Goal: Task Accomplishment & Management: Complete application form

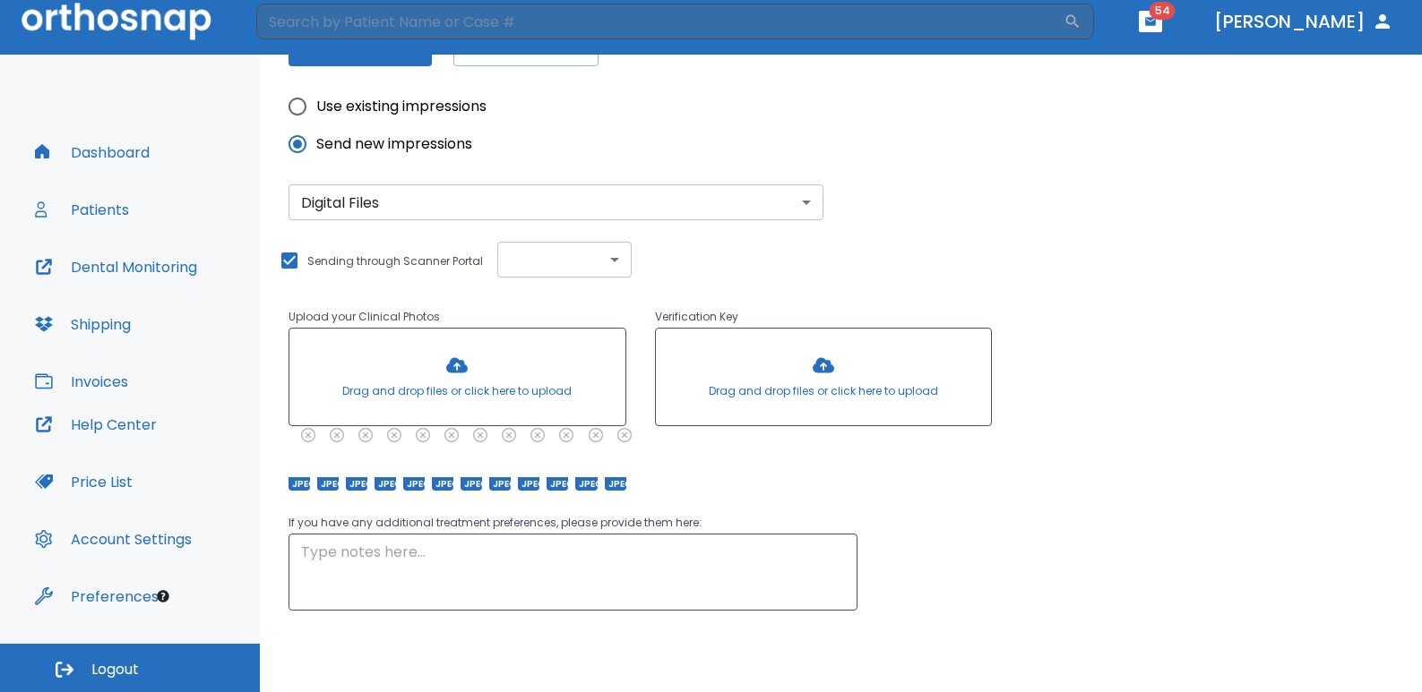
scroll to position [515, 0]
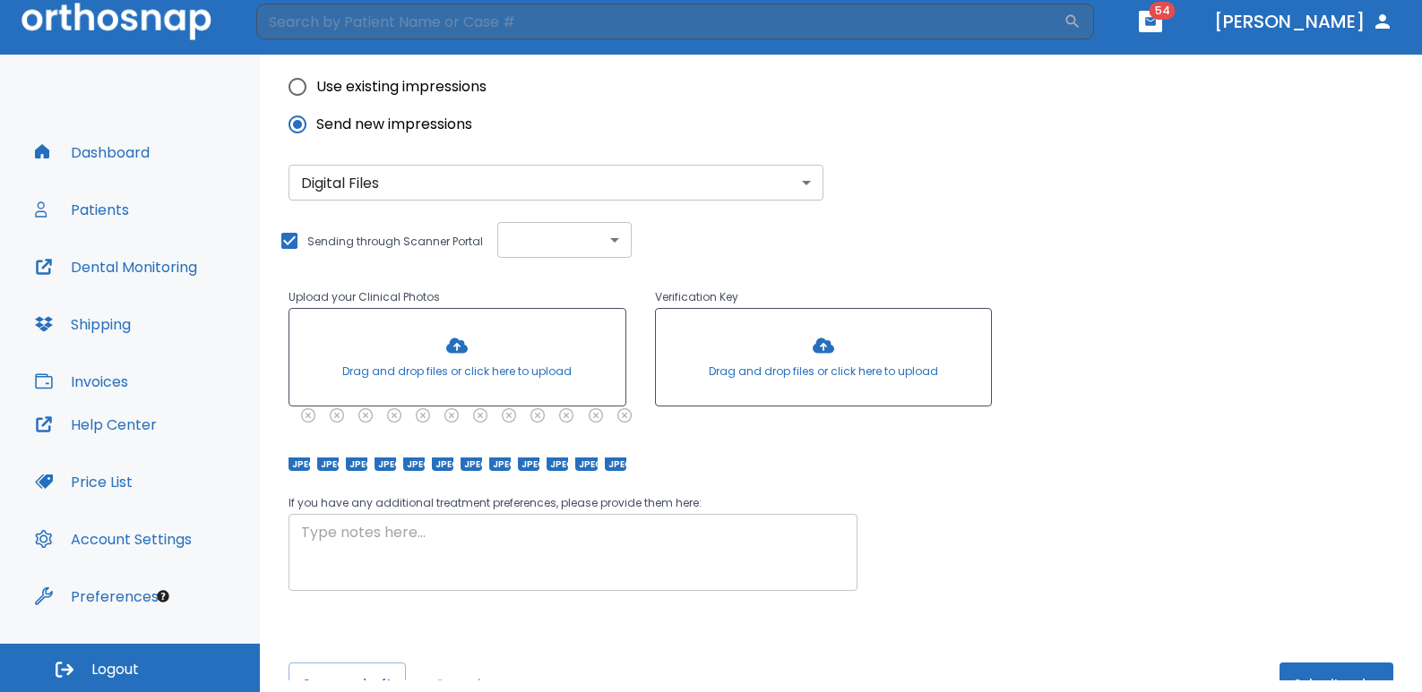
click at [363, 546] on textarea at bounding box center [573, 553] width 544 height 62
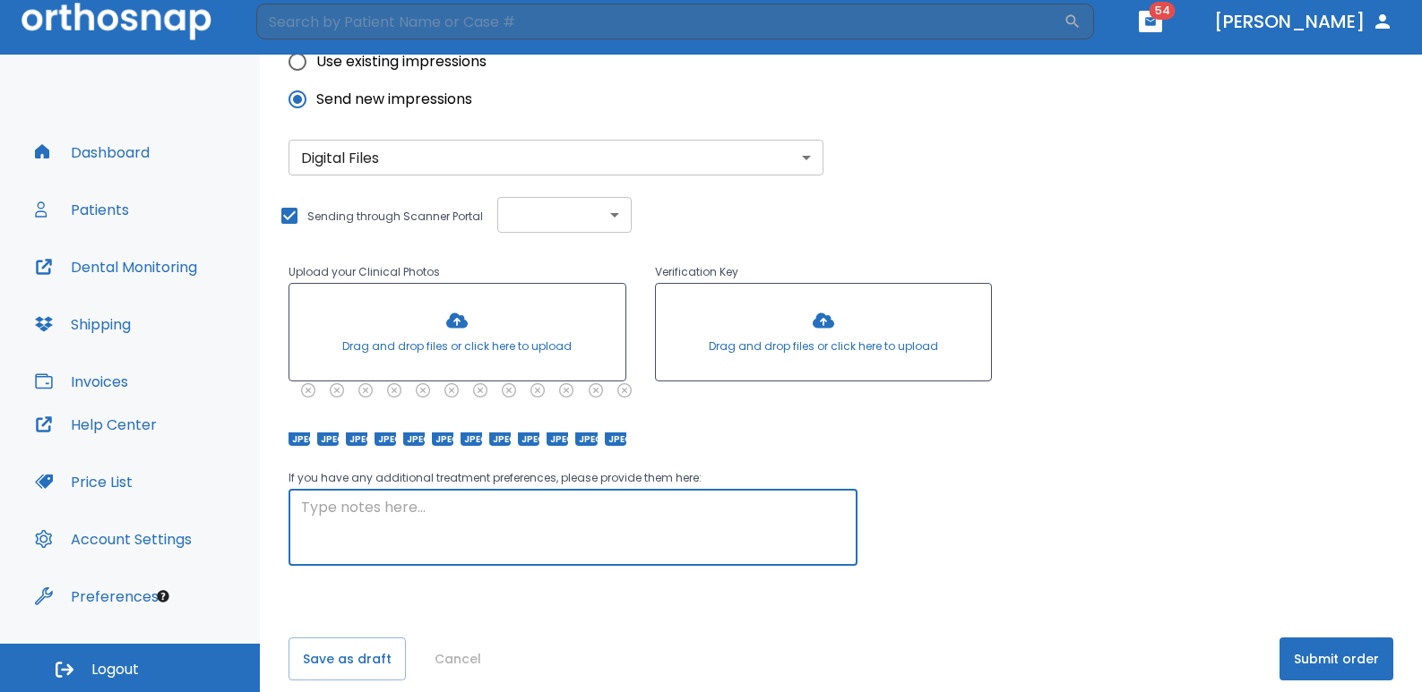
scroll to position [569, 0]
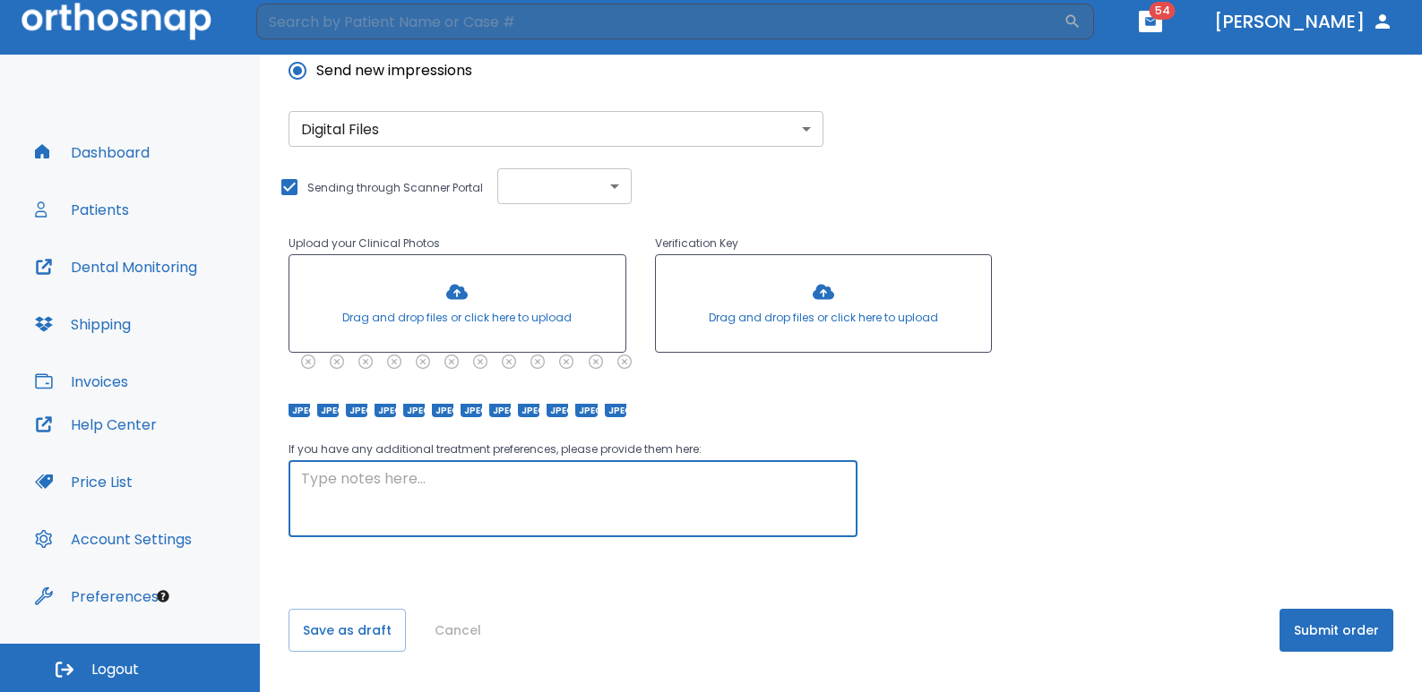
click at [386, 493] on textarea at bounding box center [573, 500] width 544 height 62
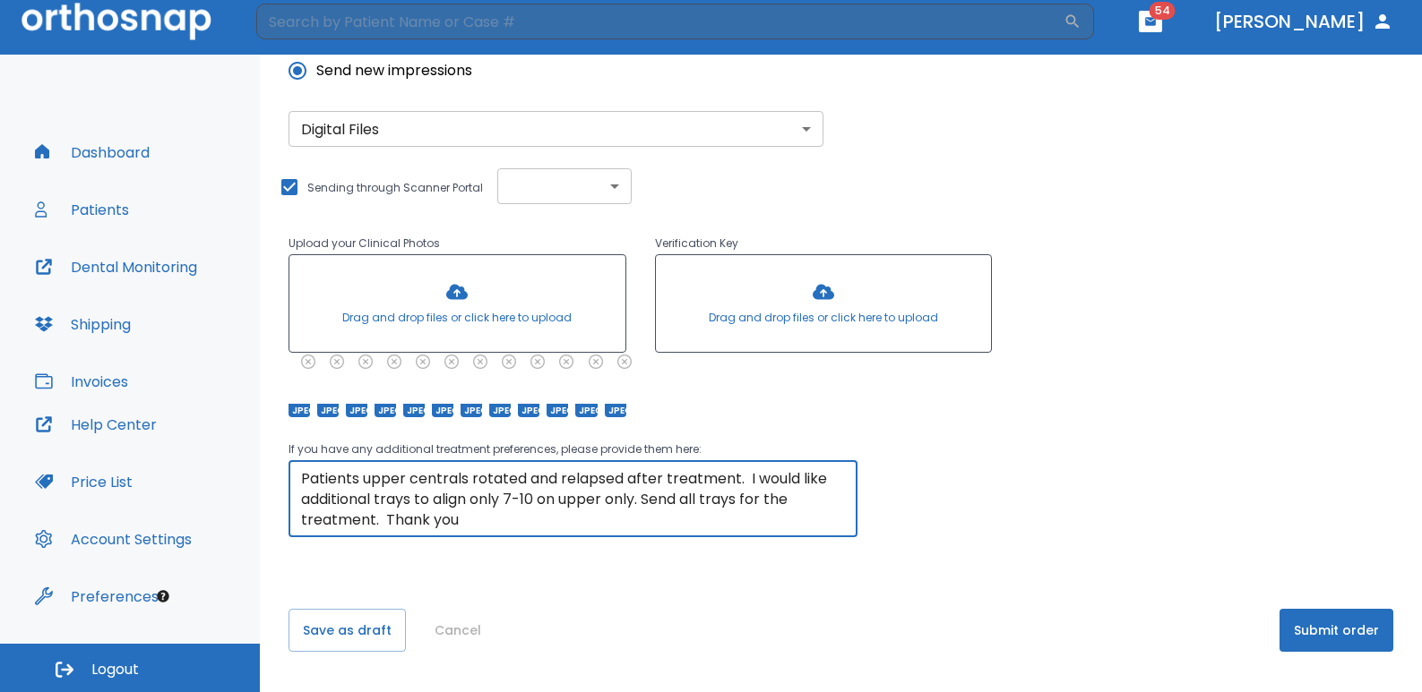
type textarea "Patients upper centrals rotated and relapsed after treatment. I would like addi…"
click at [1323, 628] on button "Submit order" at bounding box center [1336, 630] width 114 height 43
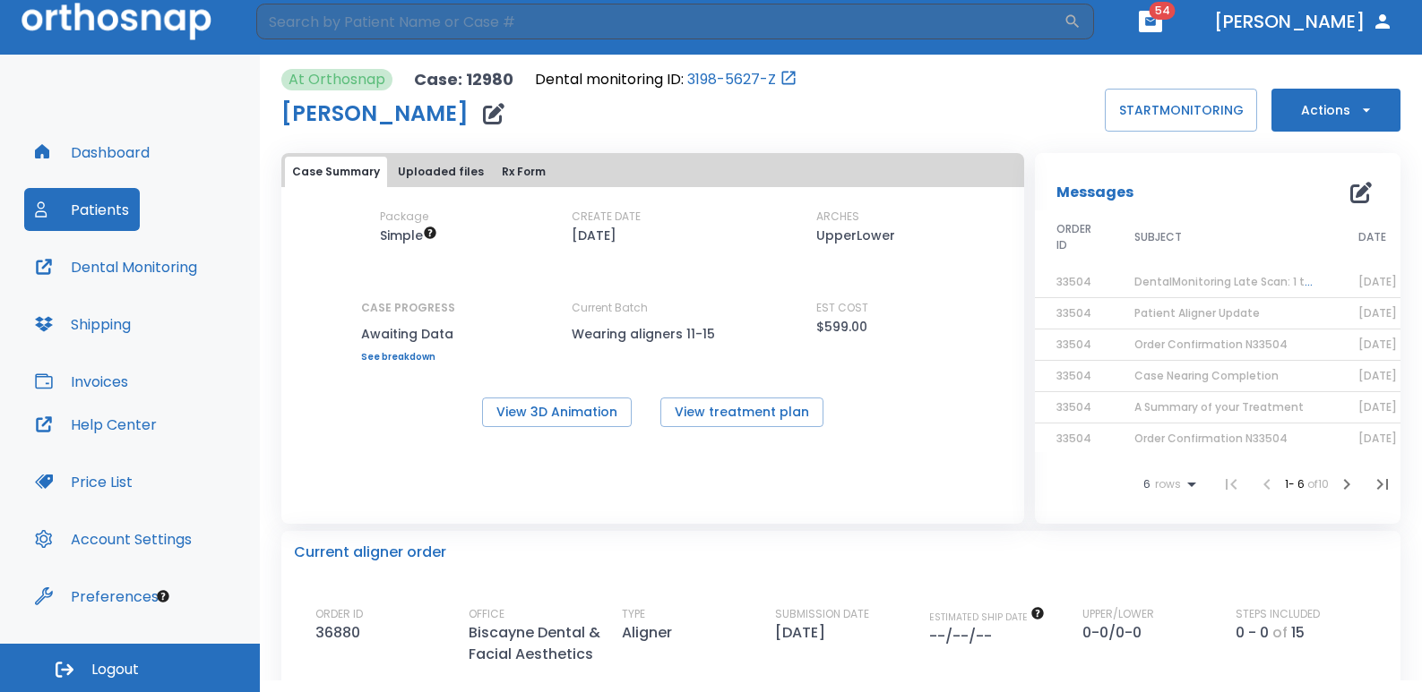
click at [113, 158] on button "Dashboard" at bounding box center [92, 152] width 136 height 43
